Goal: Information Seeking & Learning: Learn about a topic

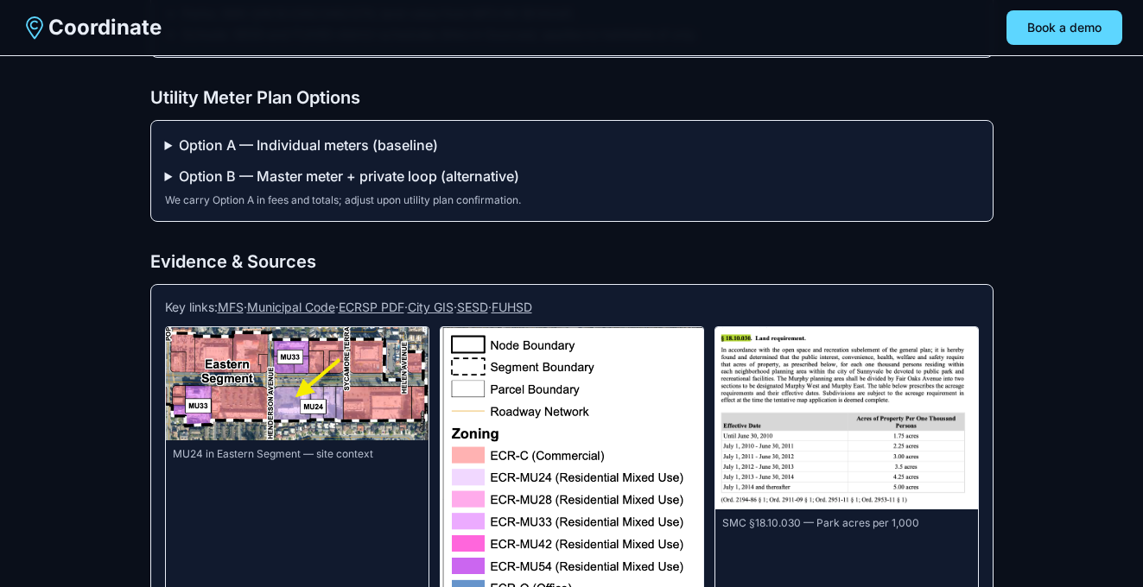
scroll to position [2053, 0]
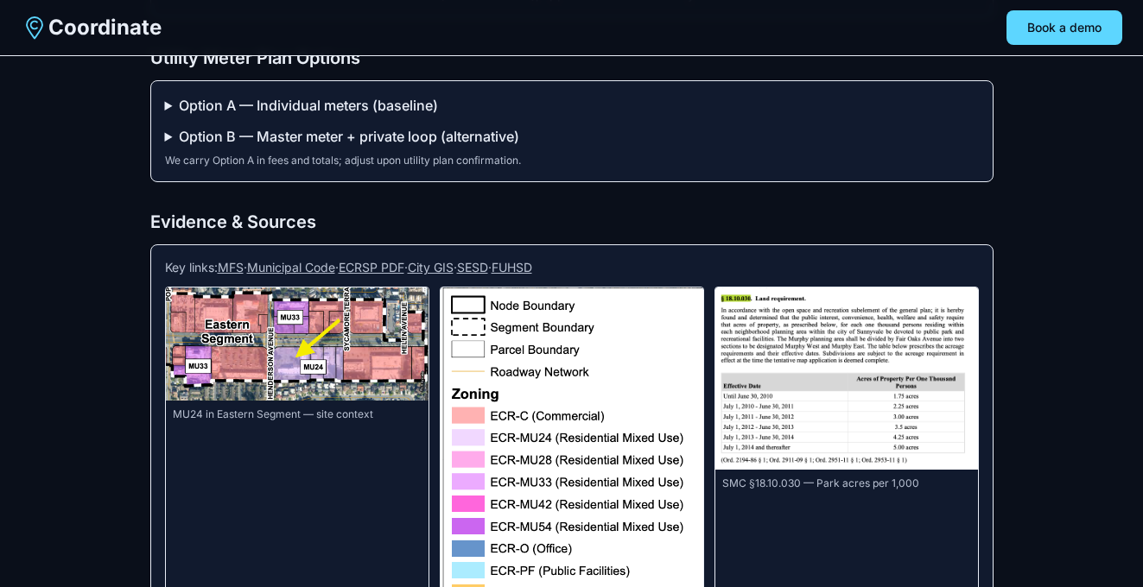
click at [165, 116] on summary "Option A — Individual meters (baseline)" at bounding box center [572, 105] width 814 height 21
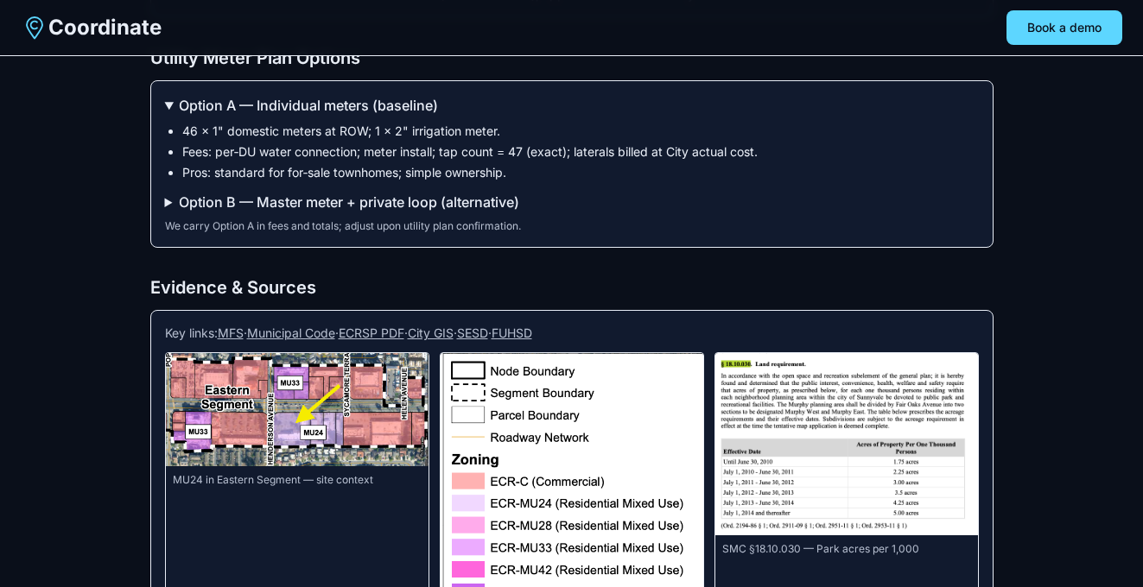
click at [165, 116] on summary "Option A — Individual meters (baseline)" at bounding box center [572, 105] width 814 height 21
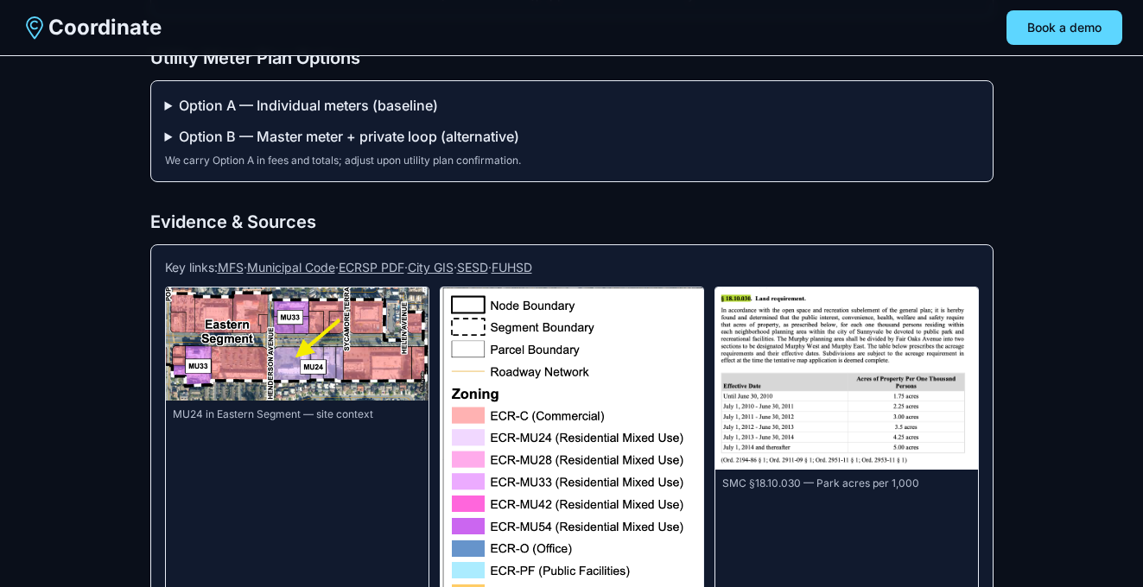
click at [166, 147] on summary "Option B — Master meter + private loop (alternative)" at bounding box center [572, 136] width 814 height 21
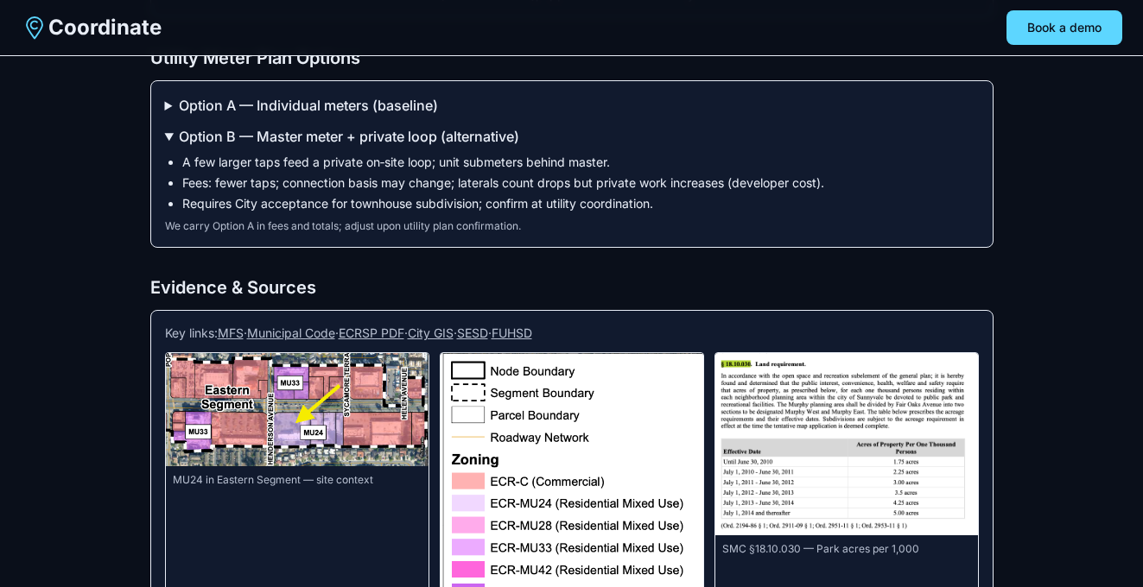
click at [166, 147] on summary "Option B — Master meter + private loop (alternative)" at bounding box center [572, 136] width 814 height 21
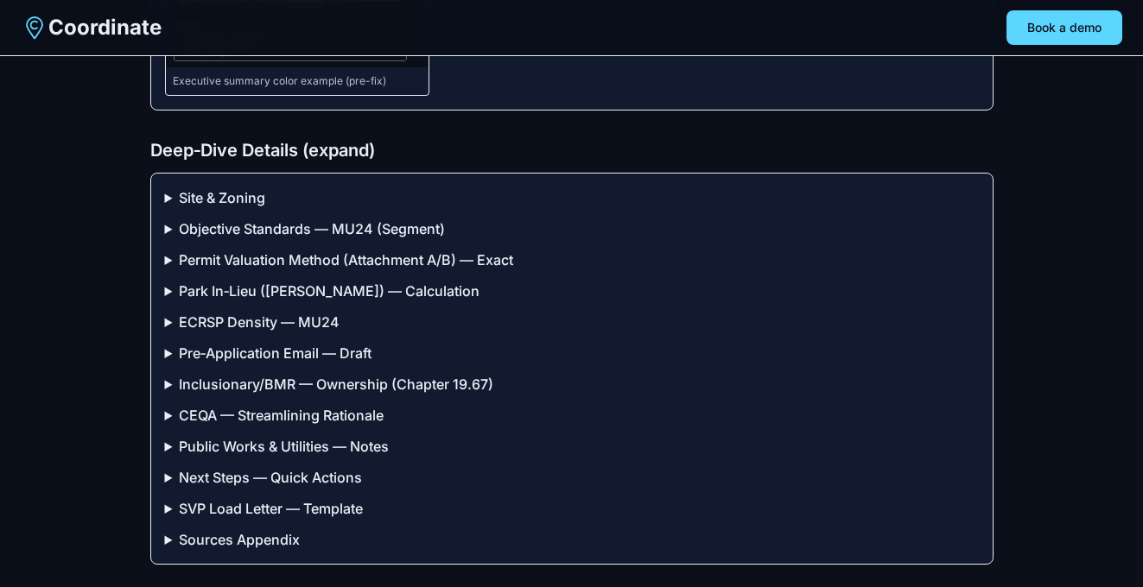
scroll to position [3201, 0]
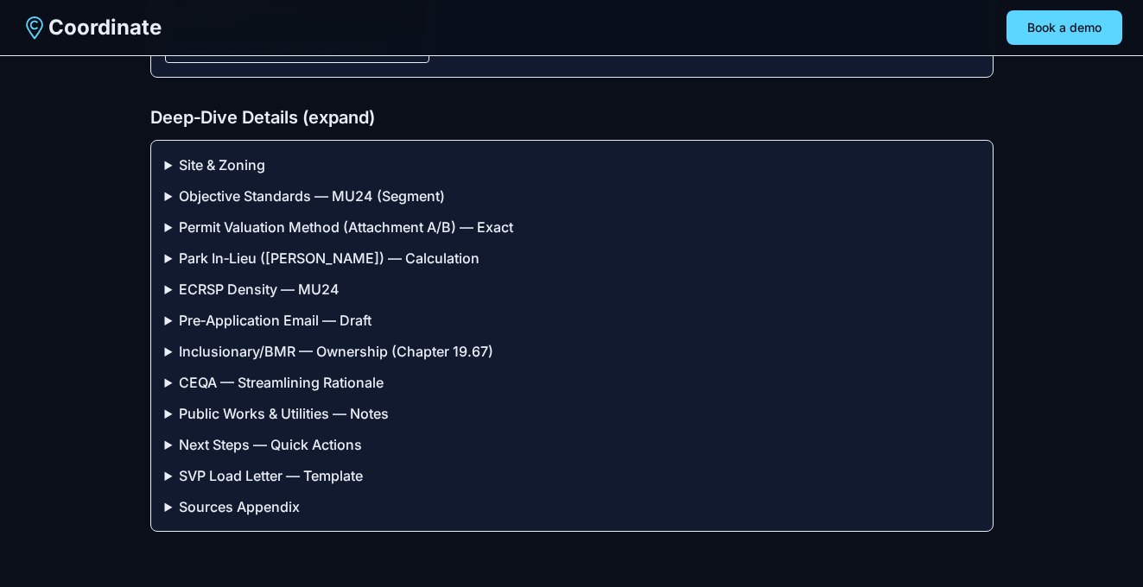
click at [174, 413] on summary "Public Works & Utilities — Notes" at bounding box center [572, 413] width 814 height 21
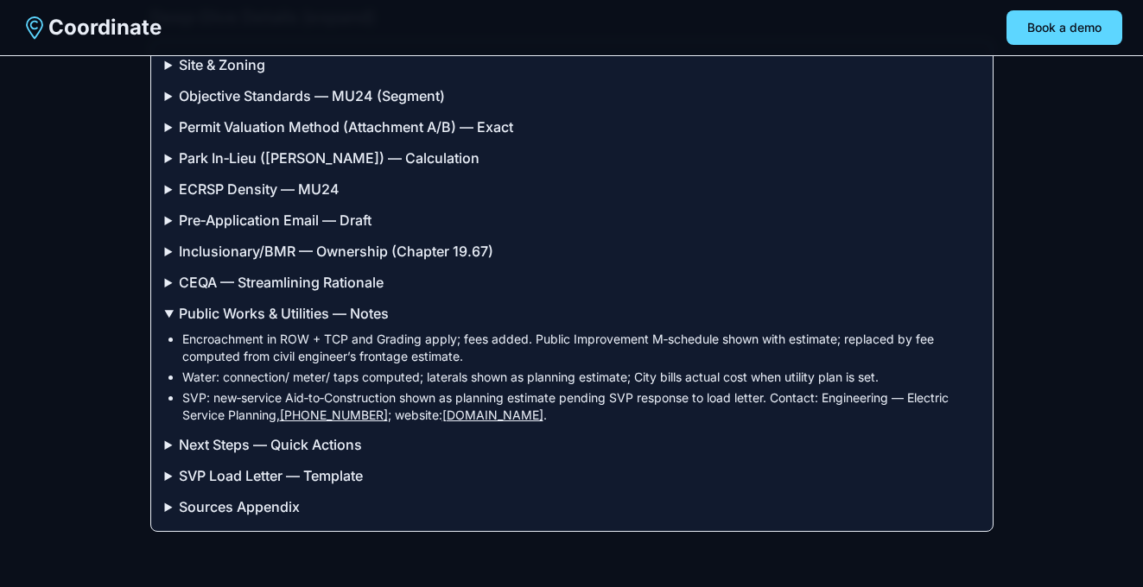
scroll to position [3301, 0]
click at [170, 308] on summary "Public Works & Utilities — Notes" at bounding box center [572, 313] width 814 height 21
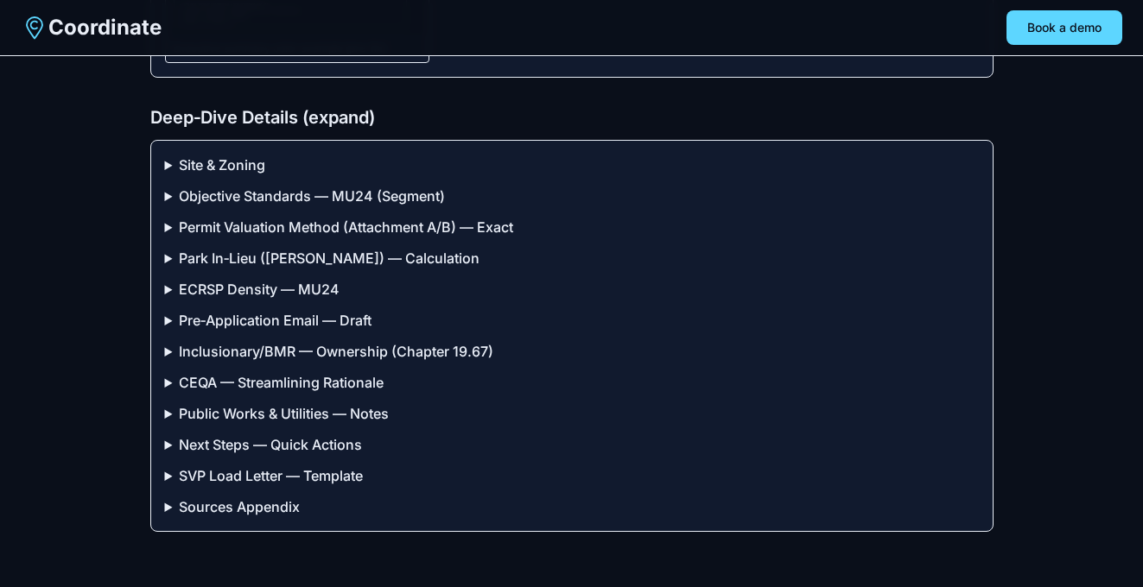
click at [165, 381] on summary "CEQA — Streamlining Rationale" at bounding box center [572, 382] width 814 height 21
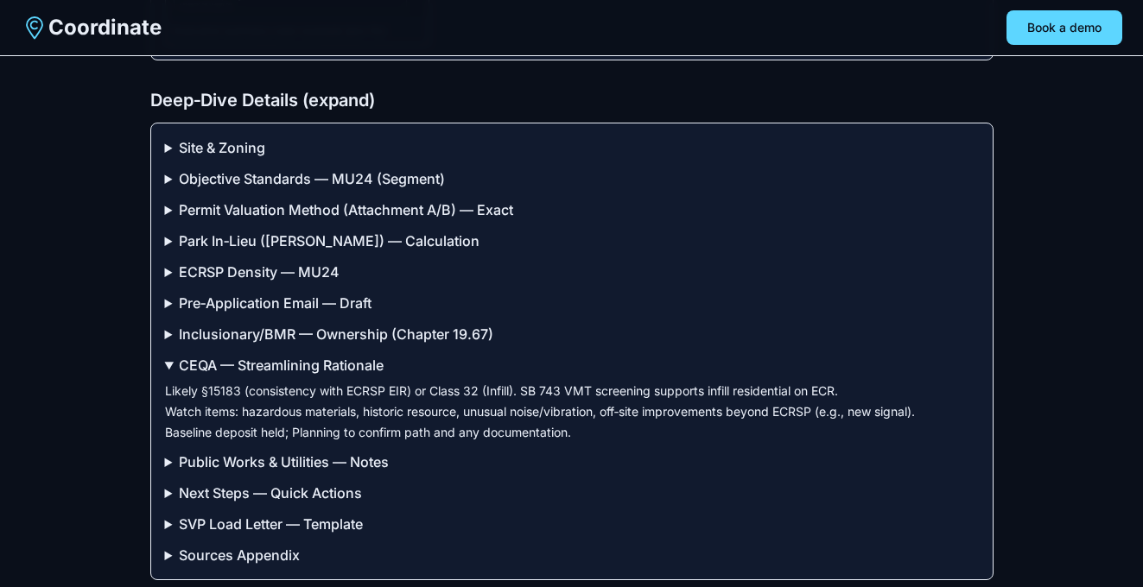
click at [168, 376] on summary "CEQA — Streamlining Rationale" at bounding box center [572, 365] width 814 height 21
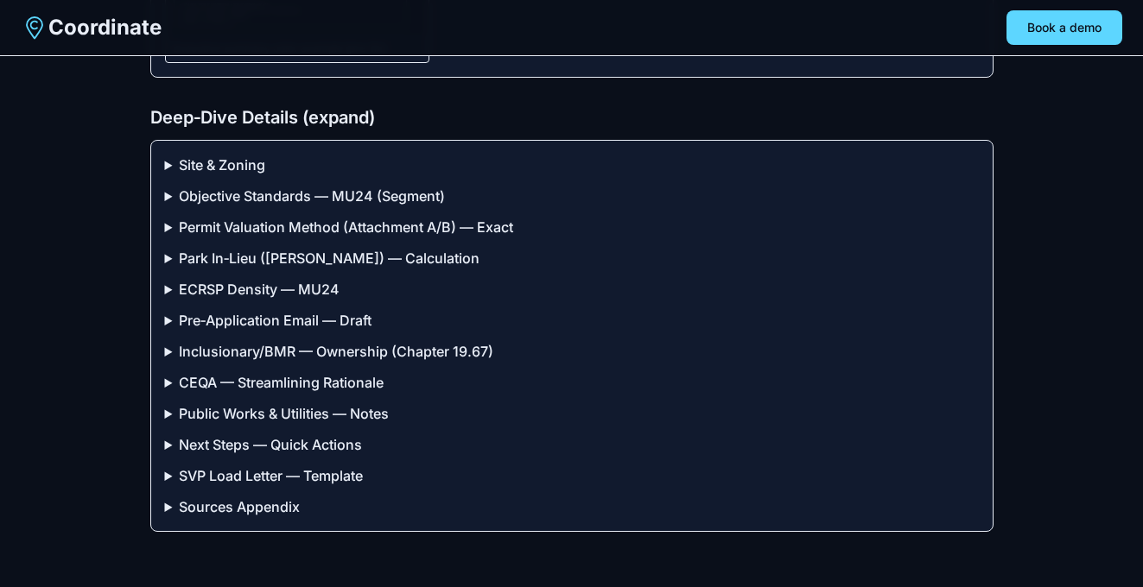
click at [168, 350] on summary "Inclusionary/BMR — Ownership (Chapter 19.67)" at bounding box center [572, 351] width 814 height 21
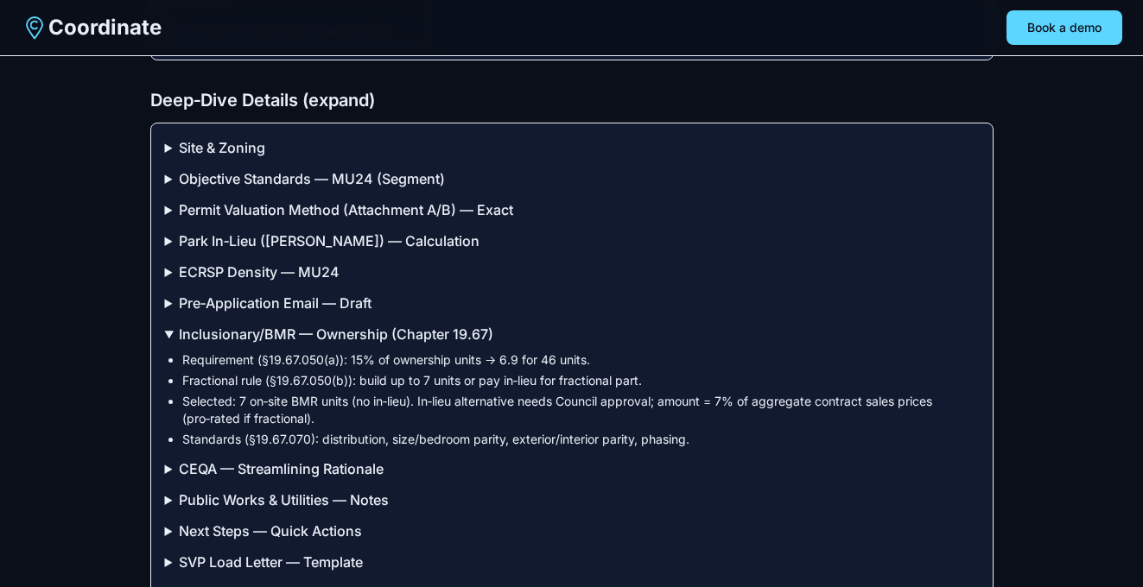
click at [168, 345] on summary "Inclusionary/BMR — Ownership (Chapter 19.67)" at bounding box center [572, 334] width 814 height 21
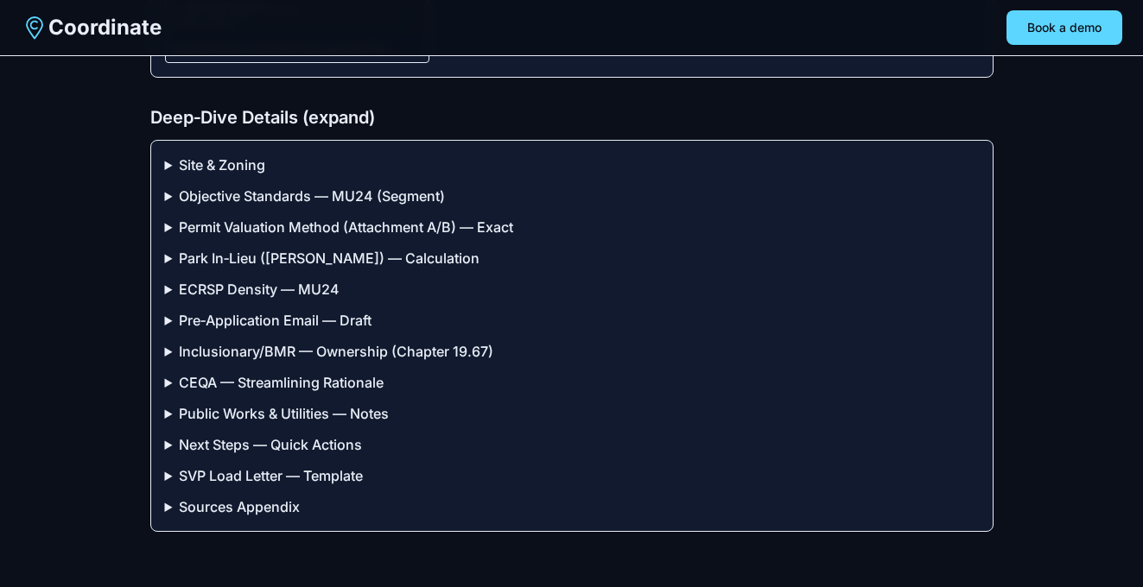
click at [167, 322] on summary "Pre‑Application Email — Draft" at bounding box center [572, 320] width 814 height 21
